Goal: Task Accomplishment & Management: Complete application form

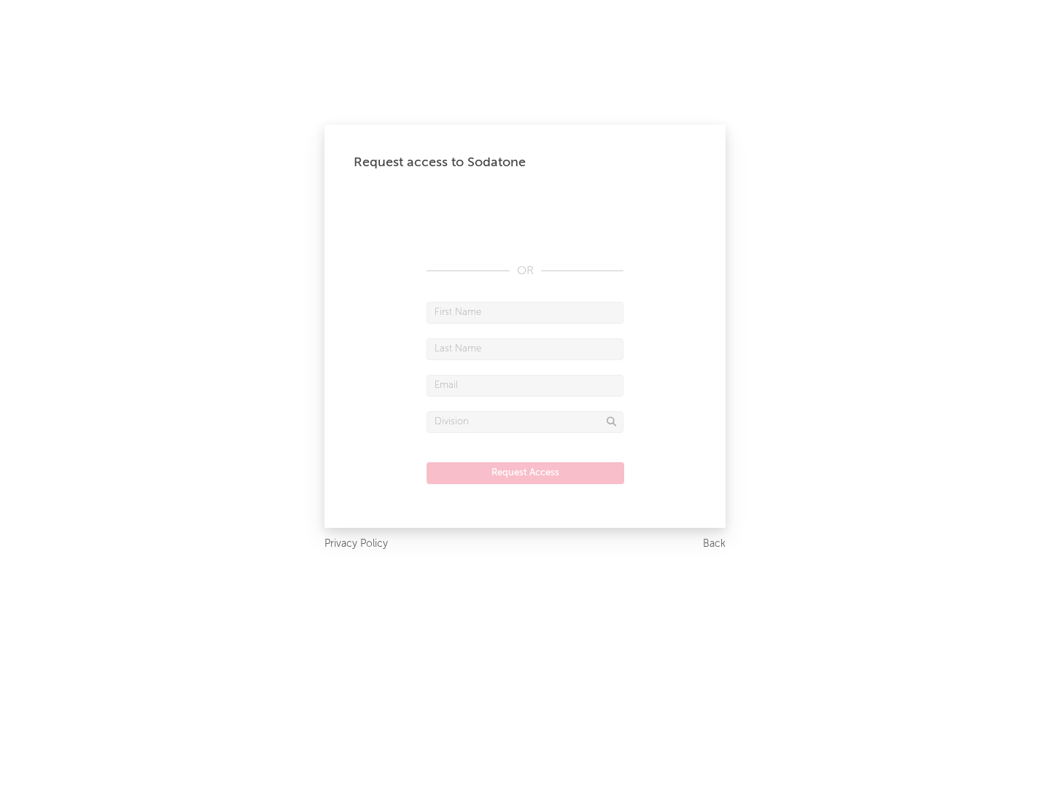
click at [525, 312] on input "text" at bounding box center [525, 313] width 197 height 22
type input "[PERSON_NAME]"
click at [525, 349] on input "text" at bounding box center [525, 349] width 197 height 22
type input "[PERSON_NAME]"
click at [525, 385] on input "text" at bounding box center [525, 386] width 197 height 22
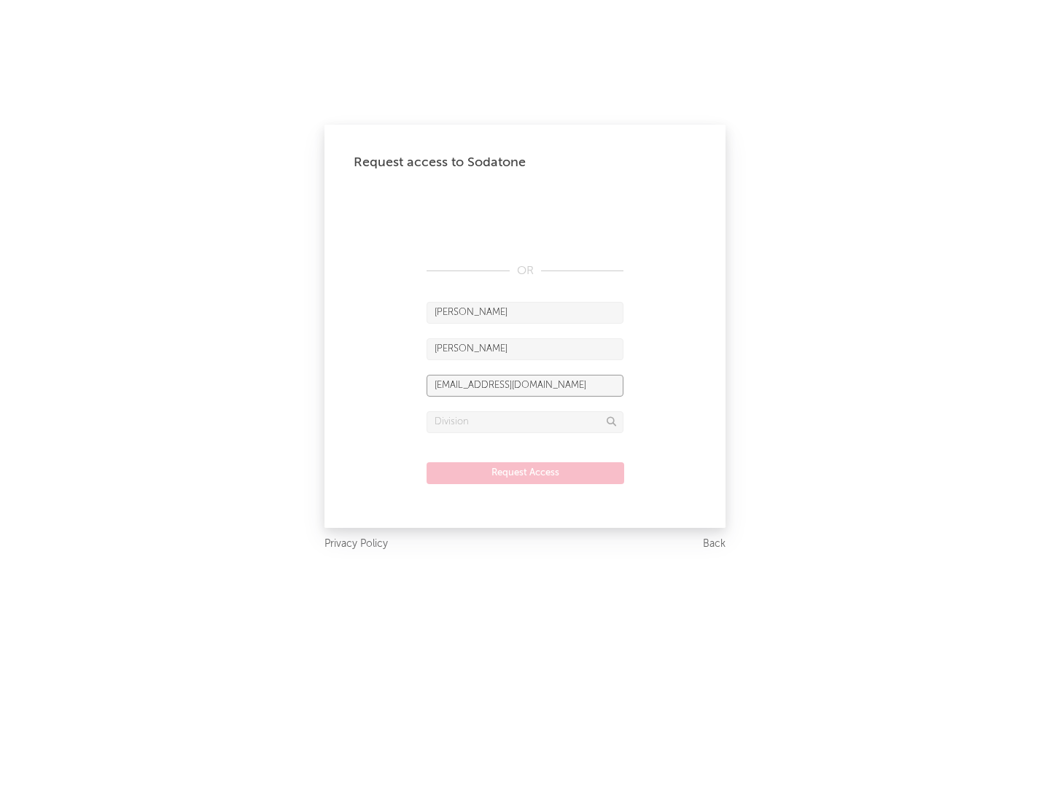
type input "[EMAIL_ADDRESS][DOMAIN_NAME]"
click at [525, 421] on input "text" at bounding box center [525, 422] width 197 height 22
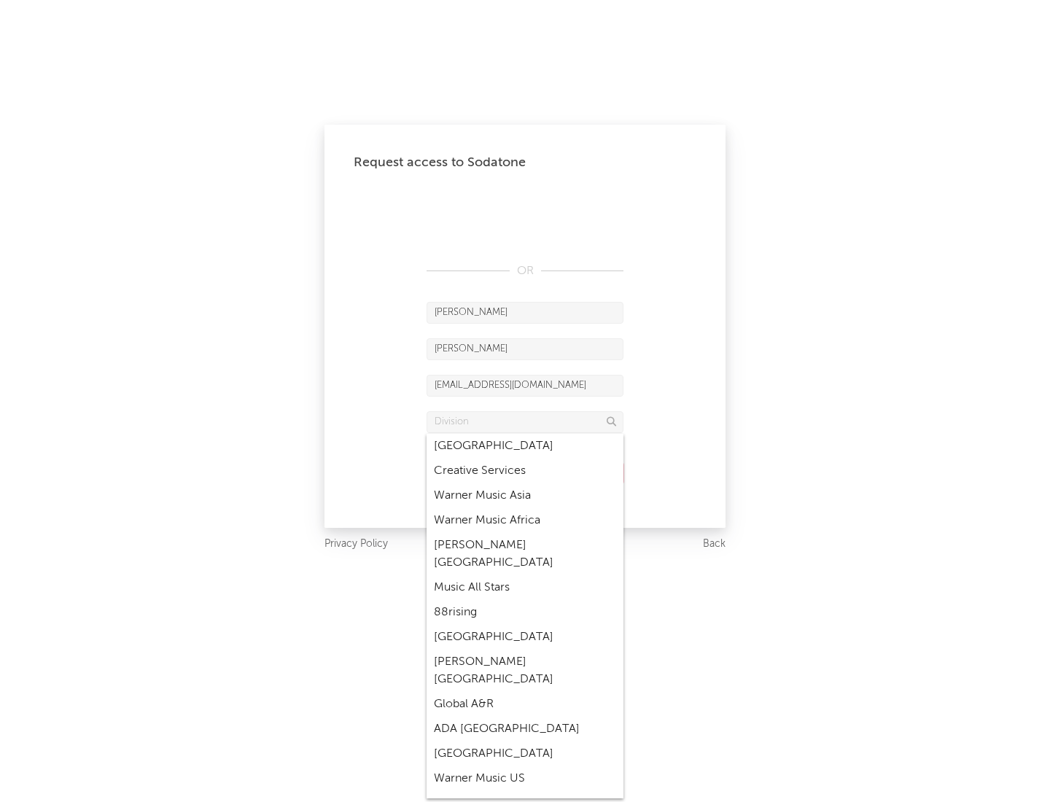
click at [525, 575] on div "Music All Stars" at bounding box center [525, 587] width 197 height 25
type input "Music All Stars"
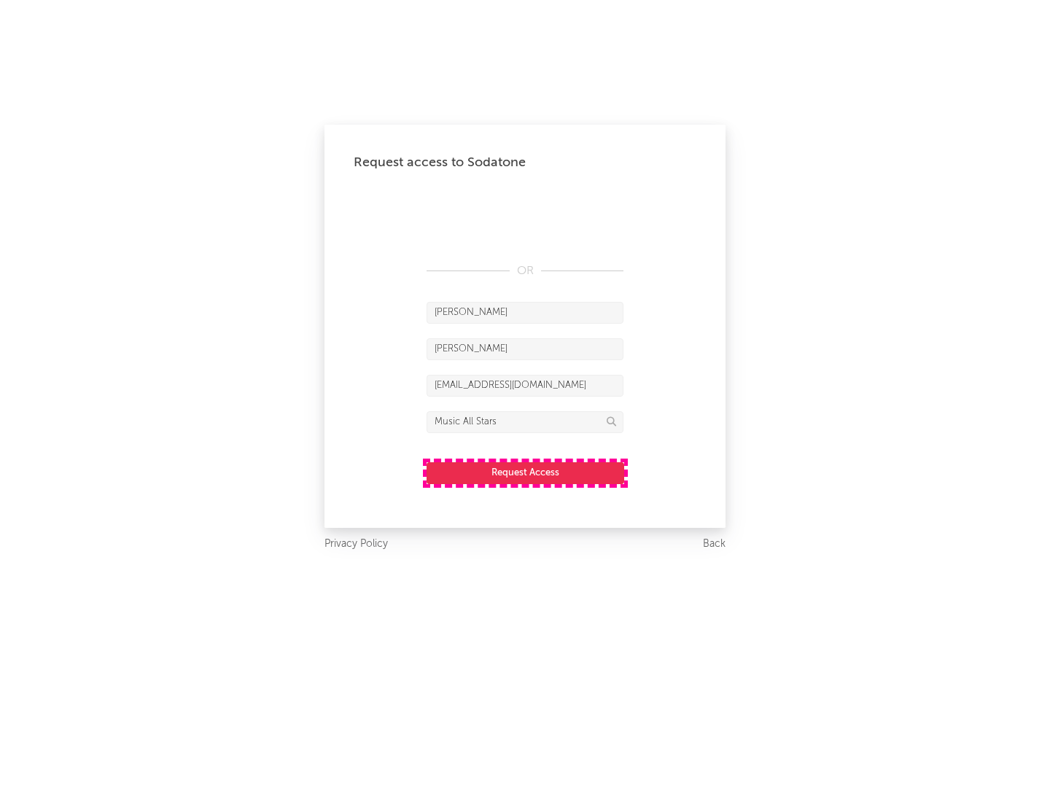
click at [525, 473] on button "Request Access" at bounding box center [526, 473] width 198 height 22
